Goal: Transaction & Acquisition: Purchase product/service

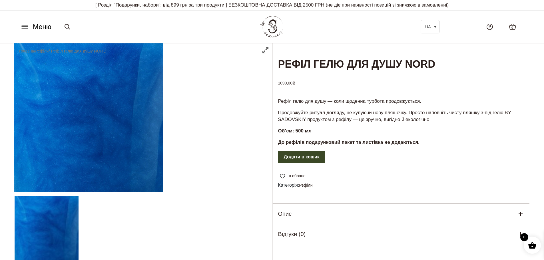
click at [40, 27] on span "Меню" at bounding box center [42, 27] width 19 height 10
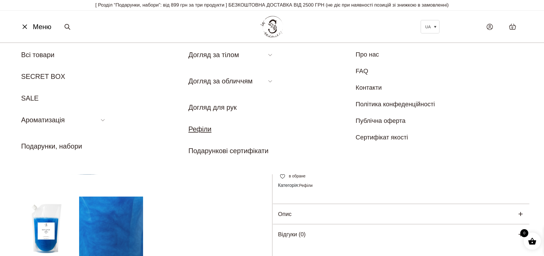
click at [203, 128] on link "Рефіли" at bounding box center [200, 129] width 23 height 8
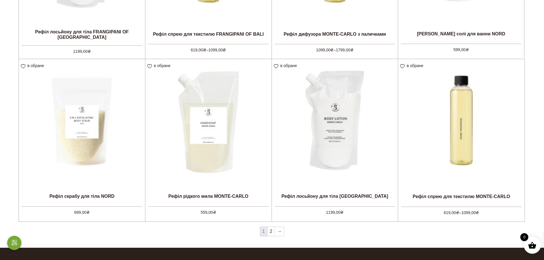
scroll to position [600, 0]
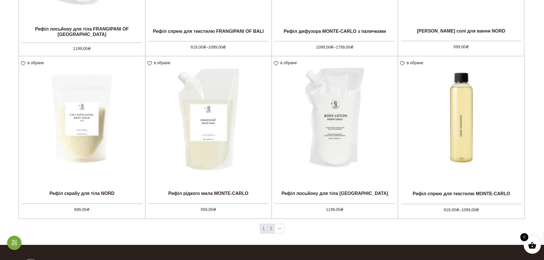
click at [273, 231] on link "2" at bounding box center [271, 228] width 7 height 9
